Goal: Information Seeking & Learning: Learn about a topic

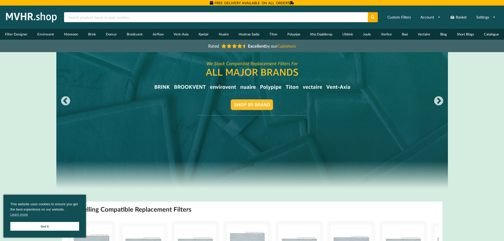
click at [471, 32] on link "Short Blogs" at bounding box center [465, 34] width 27 height 11
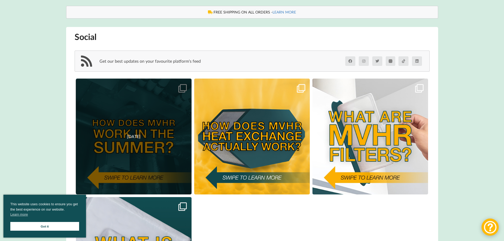
scroll to position [106, 0]
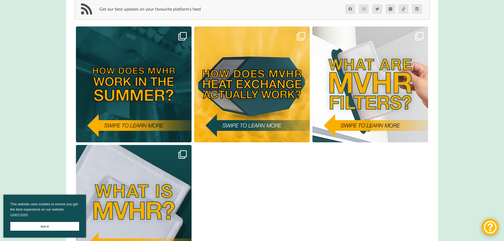
drag, startPoint x: 119, startPoint y: 76, endPoint x: 214, endPoint y: 171, distance: 134.1
click at [213, 171] on div "29/06/2024 23/06/2024 14/06/2024 05/06/2024" at bounding box center [252, 143] width 358 height 239
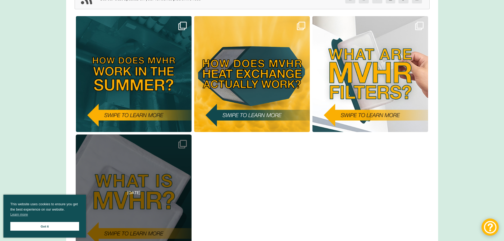
scroll to position [132, 0]
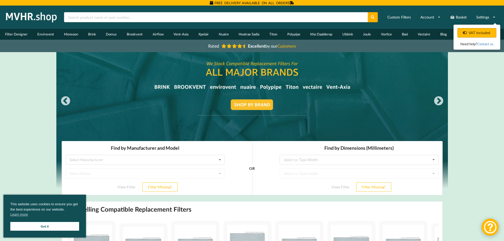
click at [465, 30] on button "VAT Included" at bounding box center [476, 33] width 39 height 10
click at [461, 37] on link "Short Blogs" at bounding box center [465, 34] width 27 height 11
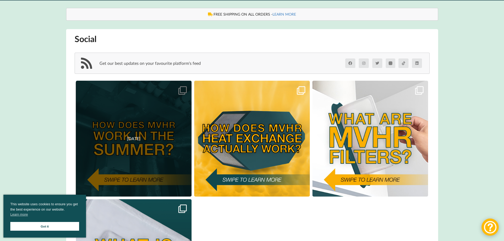
scroll to position [53, 0]
